Goal: Book appointment/travel/reservation

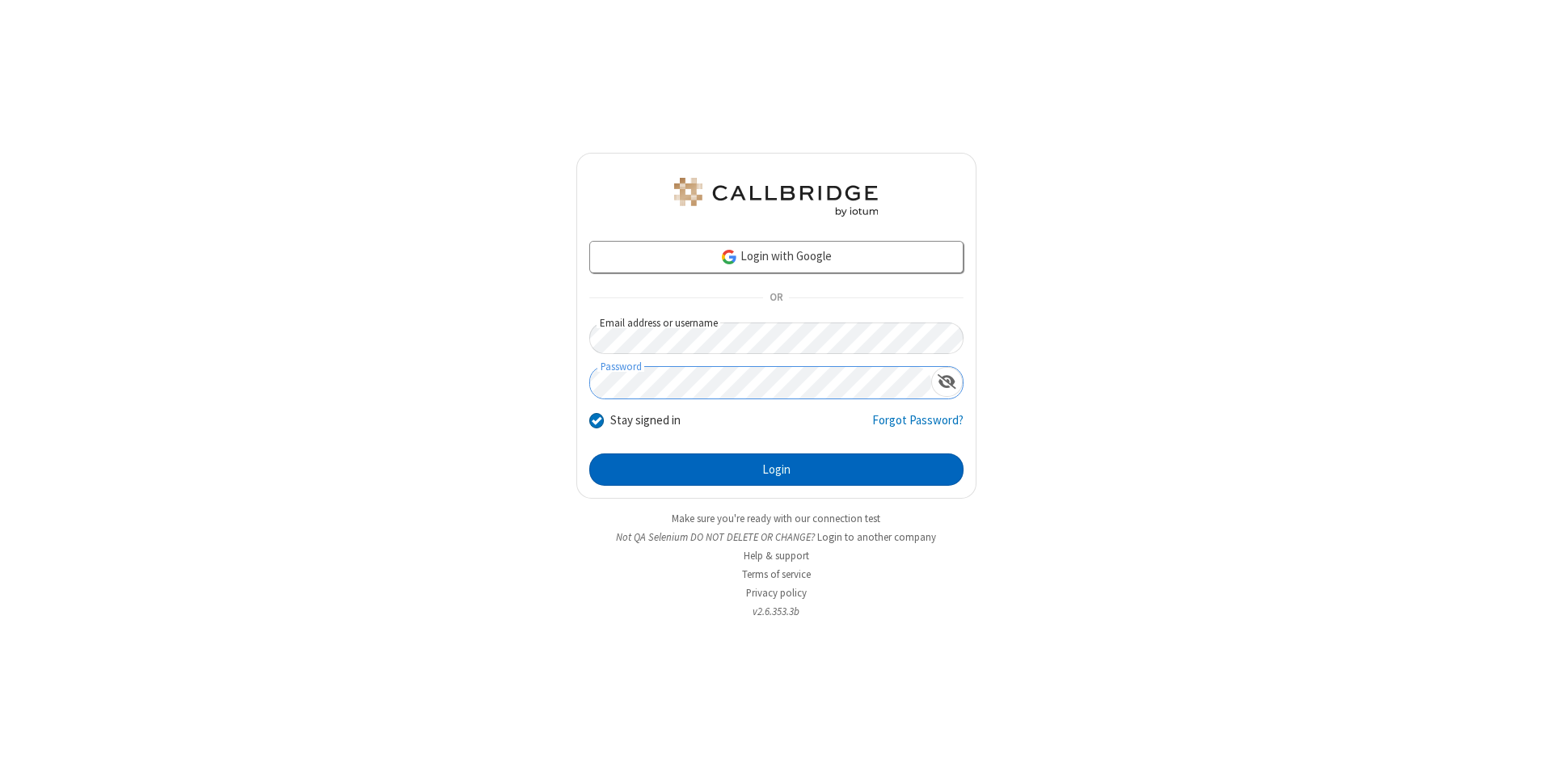
click at [776, 469] on button "Login" at bounding box center [776, 469] width 375 height 32
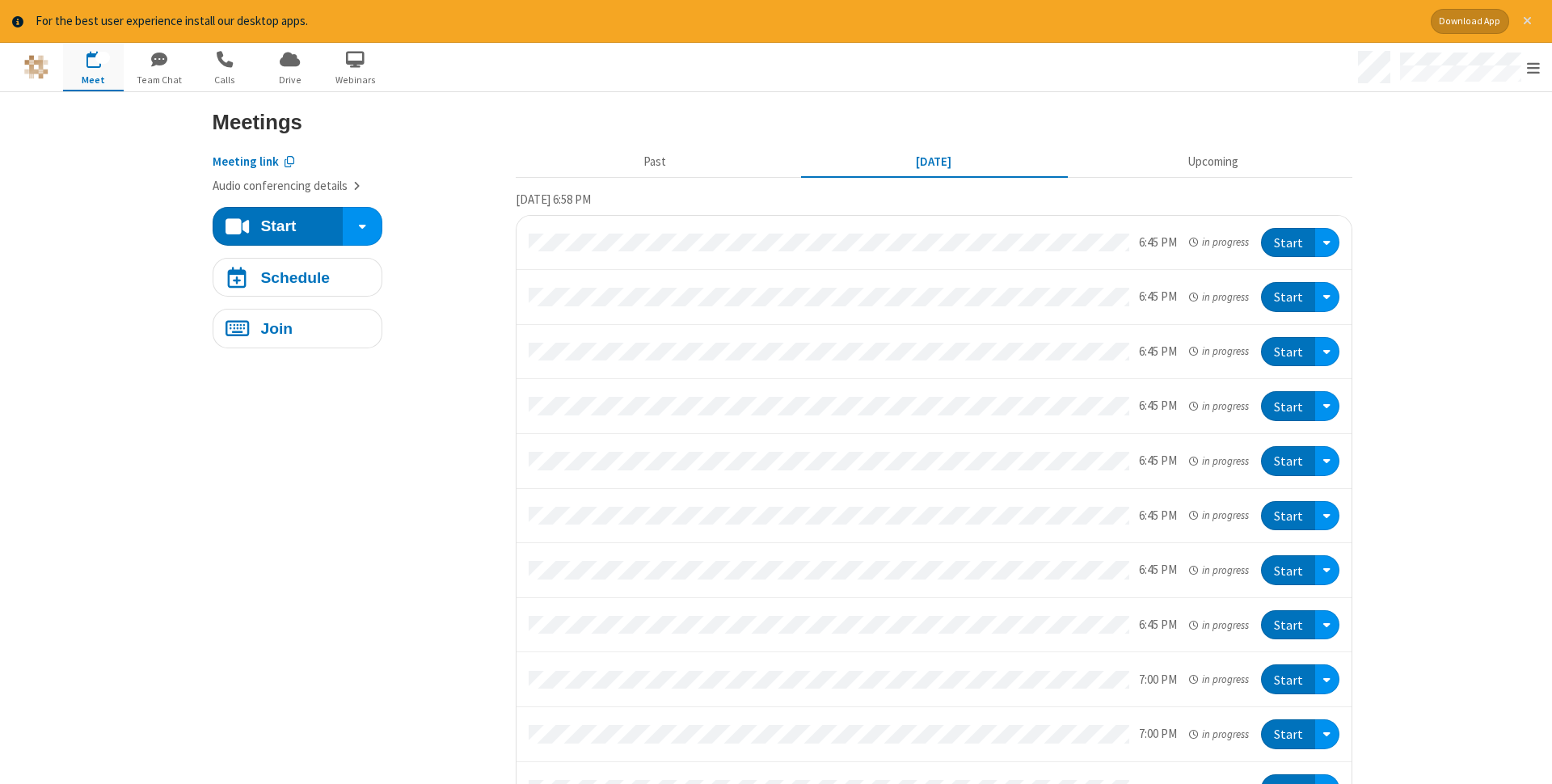
click at [1527, 21] on span "Close alert" at bounding box center [1527, 21] width 9 height 13
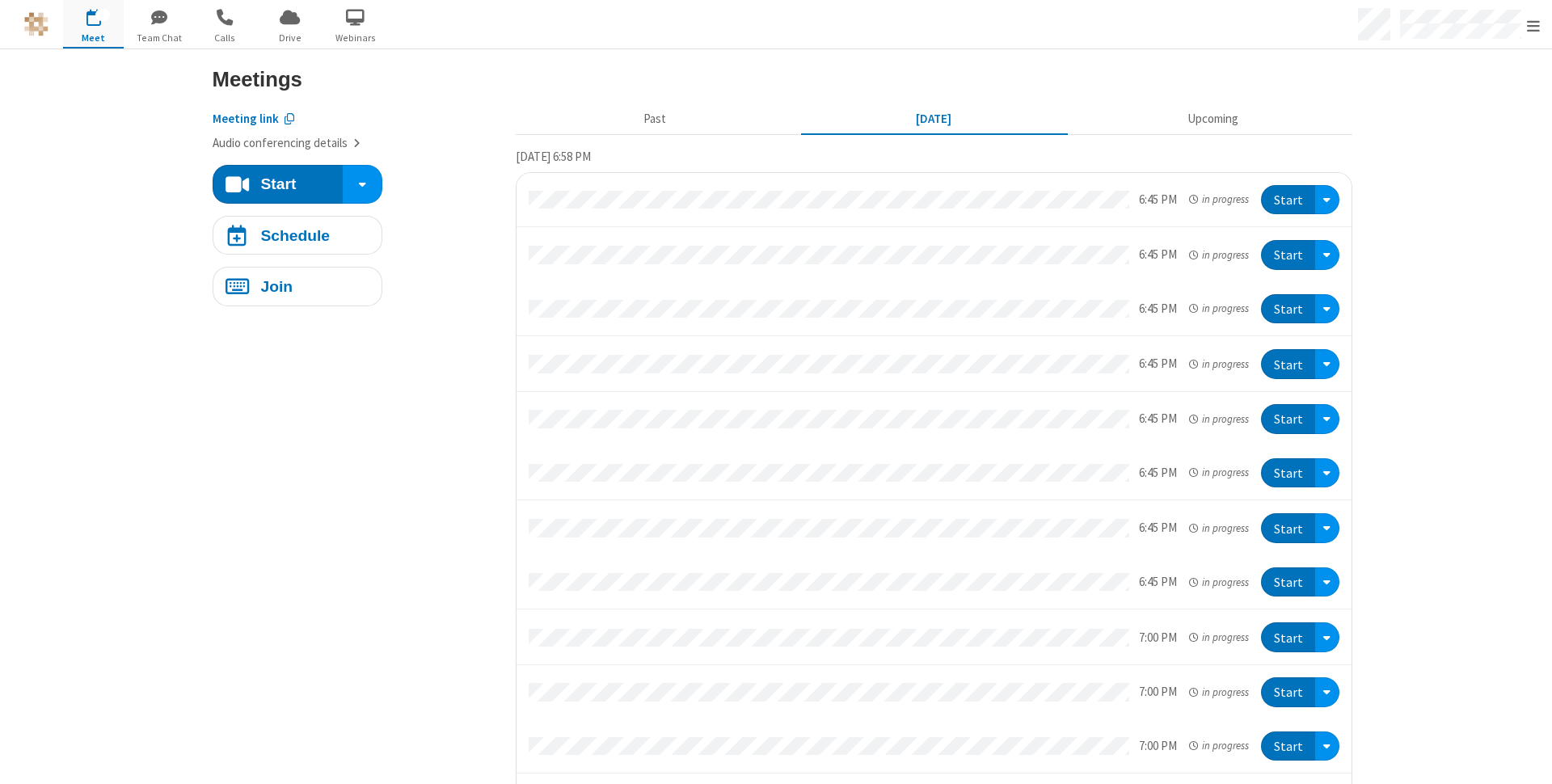
click at [93, 24] on span "button" at bounding box center [93, 17] width 60 height 27
click at [296, 234] on h4 "Schedule" at bounding box center [295, 234] width 69 height 15
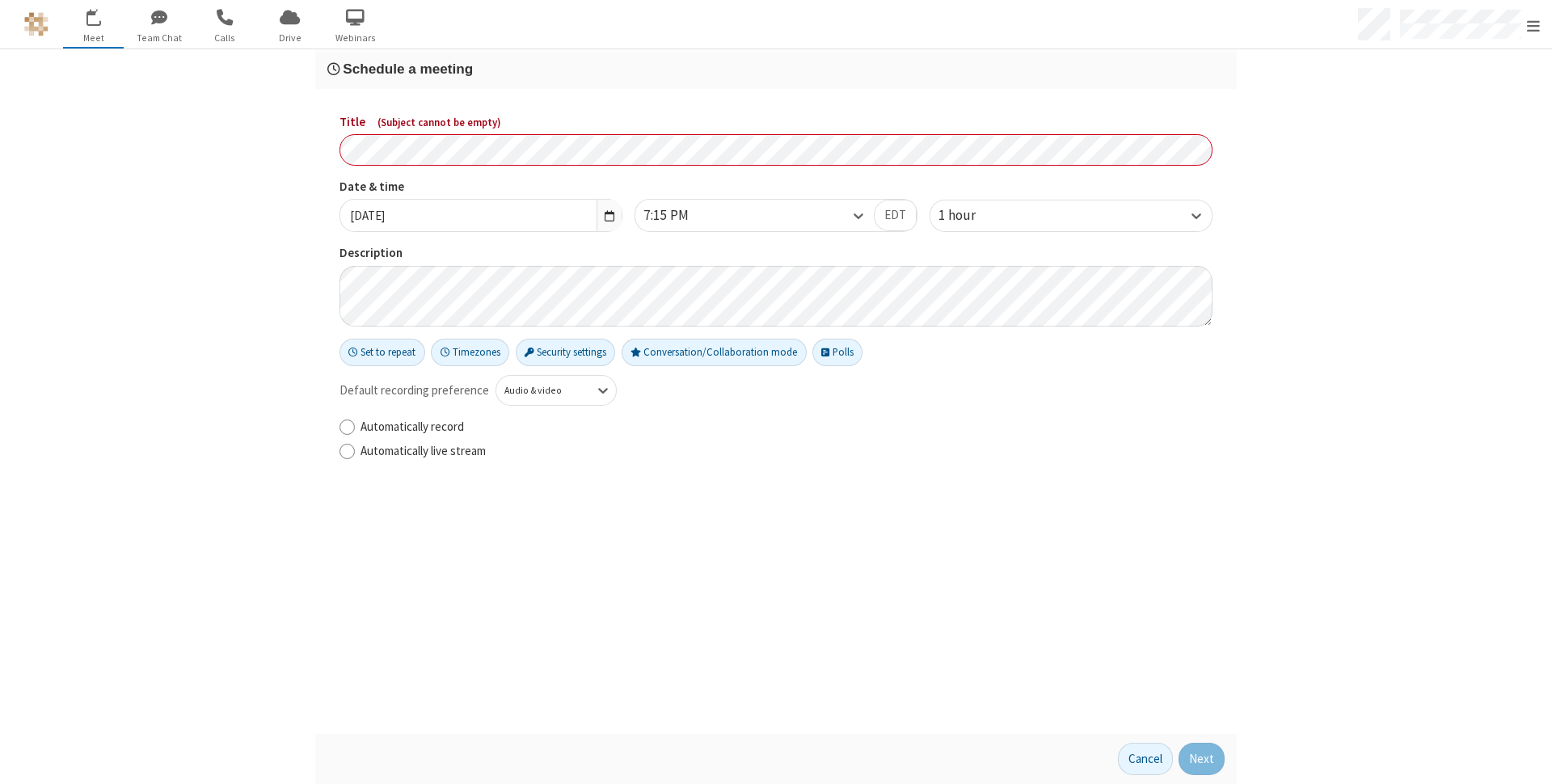
click at [776, 68] on h3 "Schedule a meeting" at bounding box center [776, 68] width 897 height 15
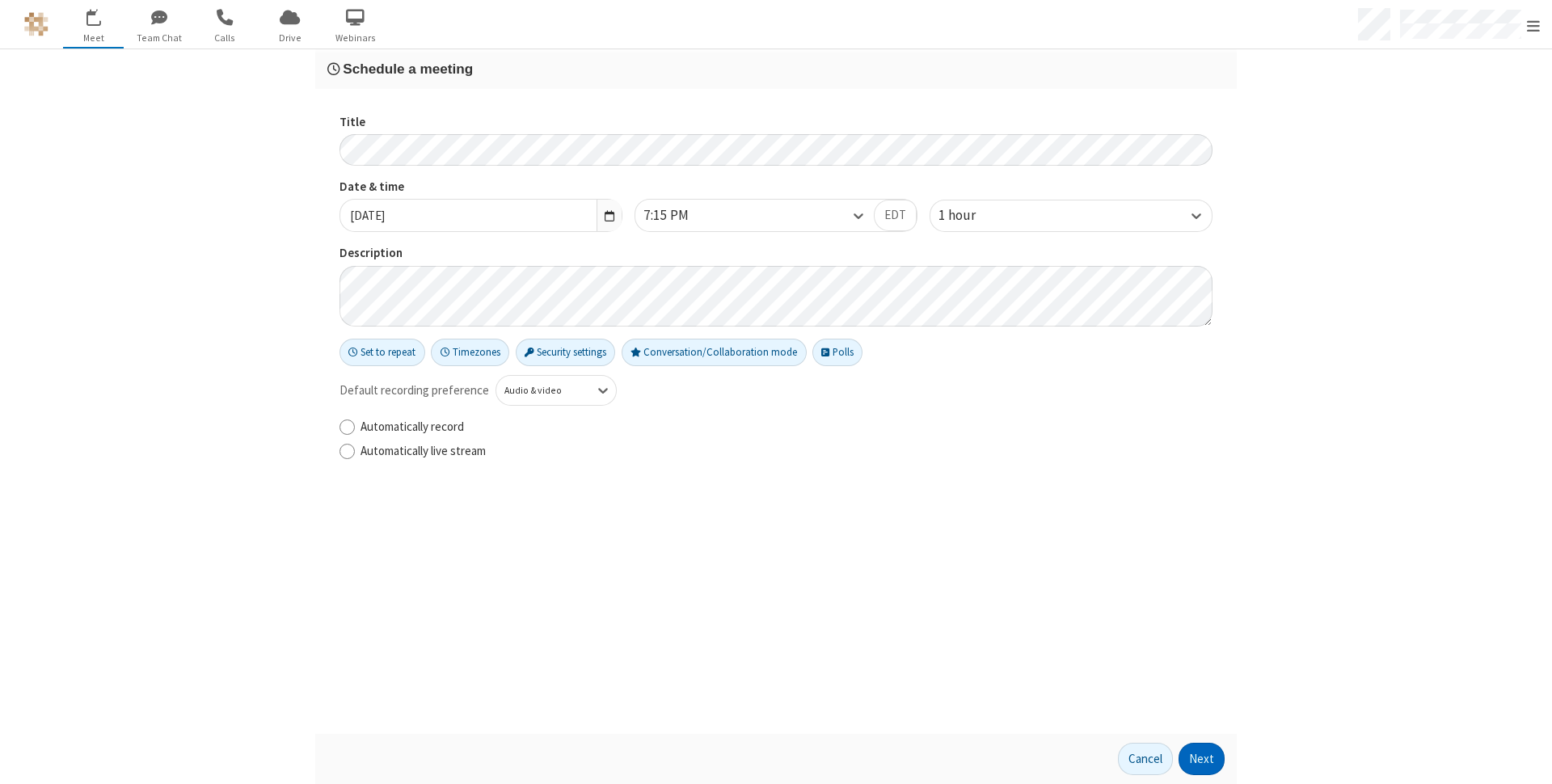
click at [1202, 759] on button "Next" at bounding box center [1202, 758] width 47 height 32
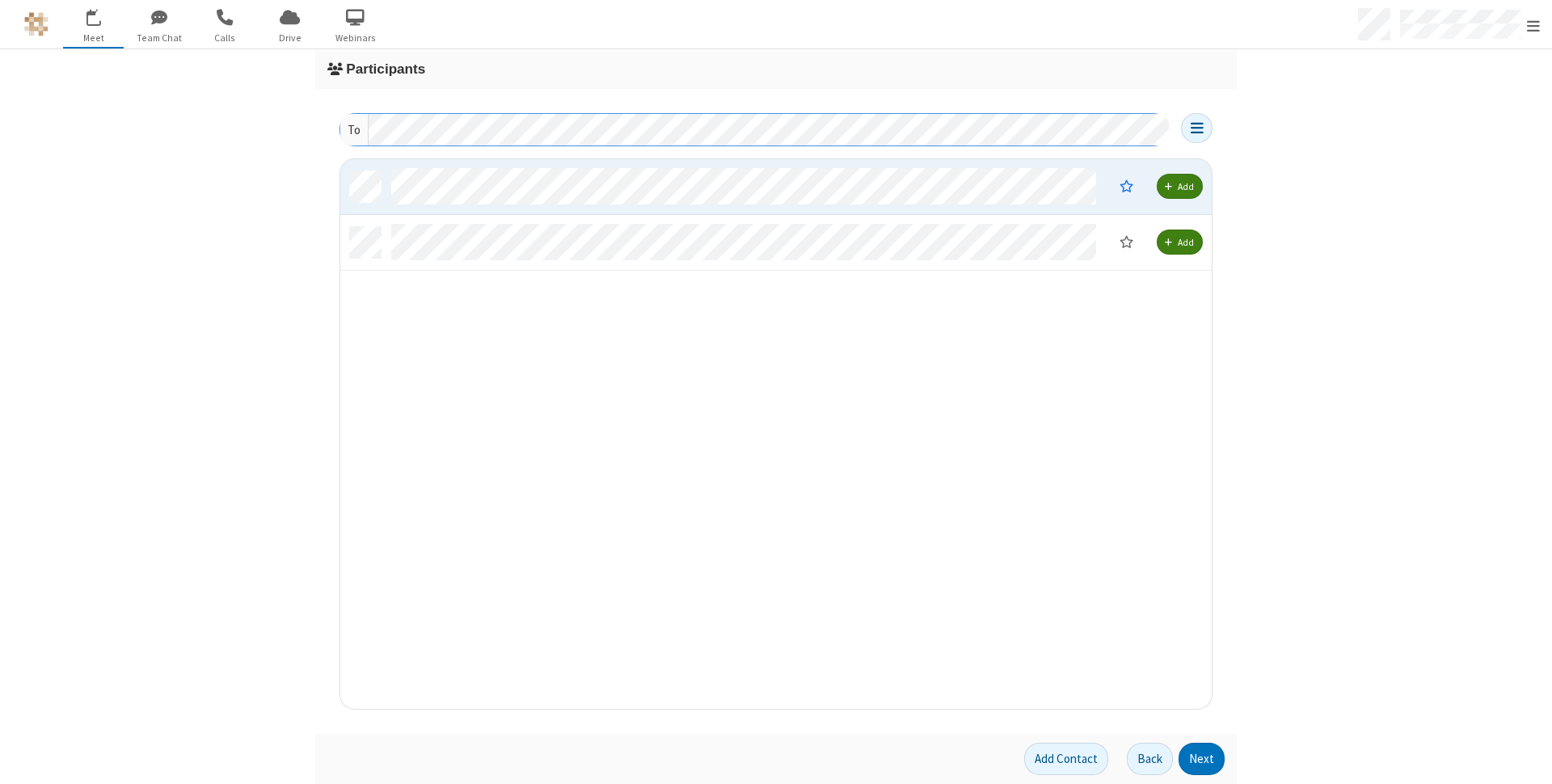
scroll to position [549, 872]
click at [1202, 759] on button "Next" at bounding box center [1202, 758] width 47 height 32
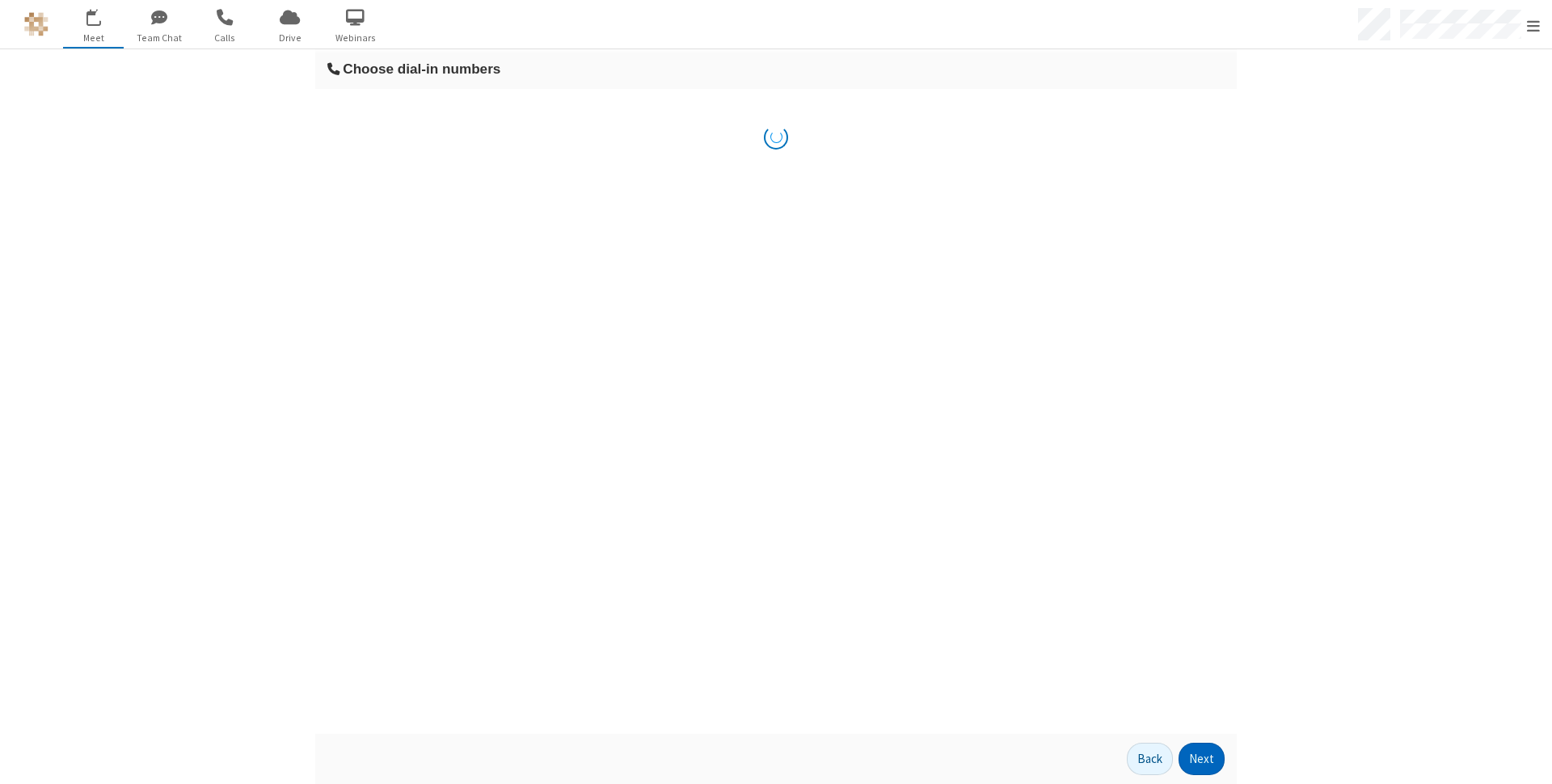
click at [1202, 759] on button "Next" at bounding box center [1202, 758] width 47 height 32
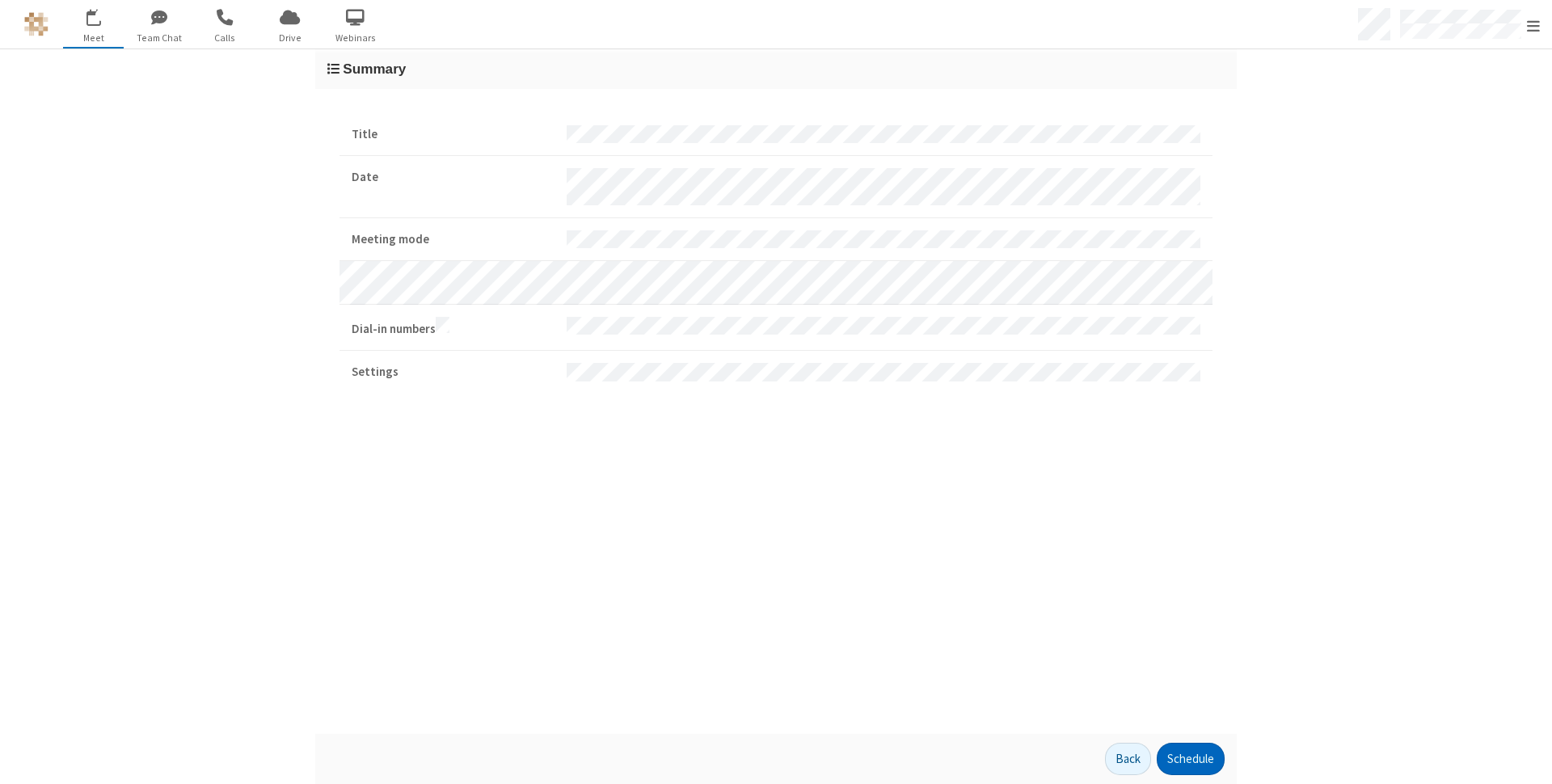
click at [1190, 759] on button "Schedule" at bounding box center [1191, 758] width 67 height 32
